Goal: Task Accomplishment & Management: Use online tool/utility

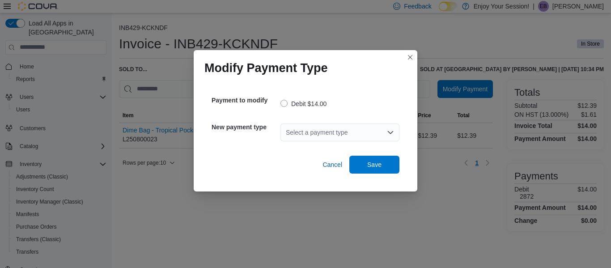
click at [389, 134] on icon "Open list of options" at bounding box center [390, 132] width 7 height 7
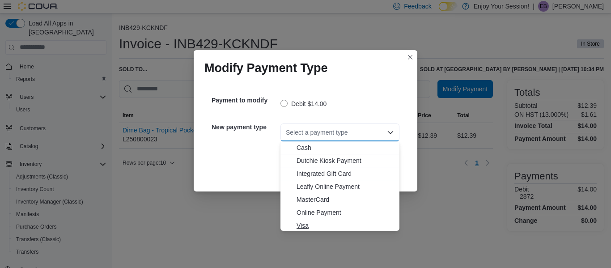
click at [306, 224] on span "Visa" at bounding box center [344, 225] width 97 height 9
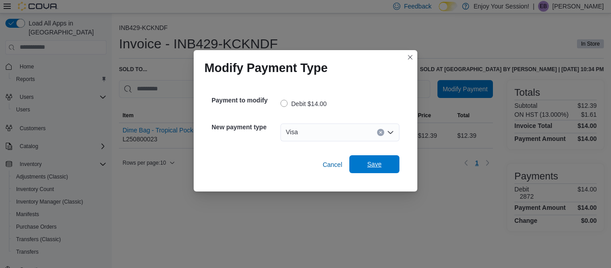
click at [376, 162] on span "Save" at bounding box center [374, 164] width 14 height 9
click at [390, 130] on icon "Open list of options" at bounding box center [390, 132] width 7 height 7
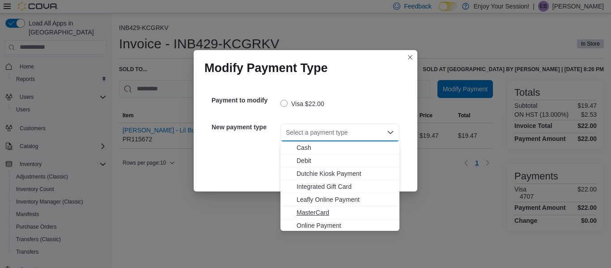
click at [325, 213] on span "MasterCard" at bounding box center [344, 212] width 97 height 9
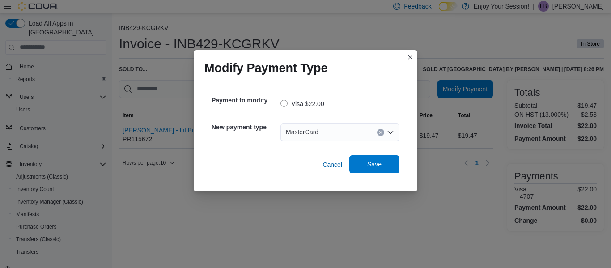
click at [366, 169] on span "Save" at bounding box center [374, 164] width 39 height 18
